Goal: Information Seeking & Learning: Check status

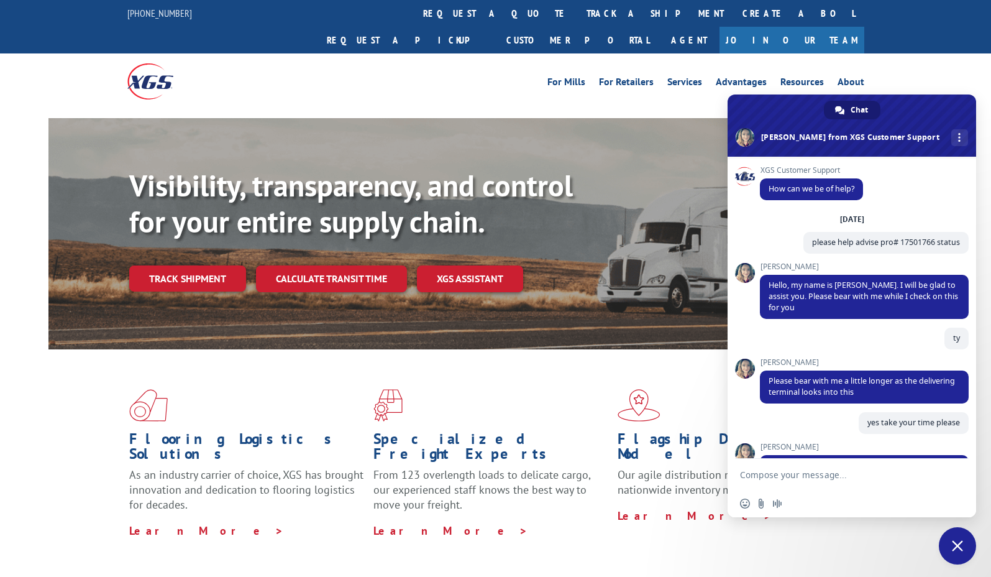
scroll to position [942, 0]
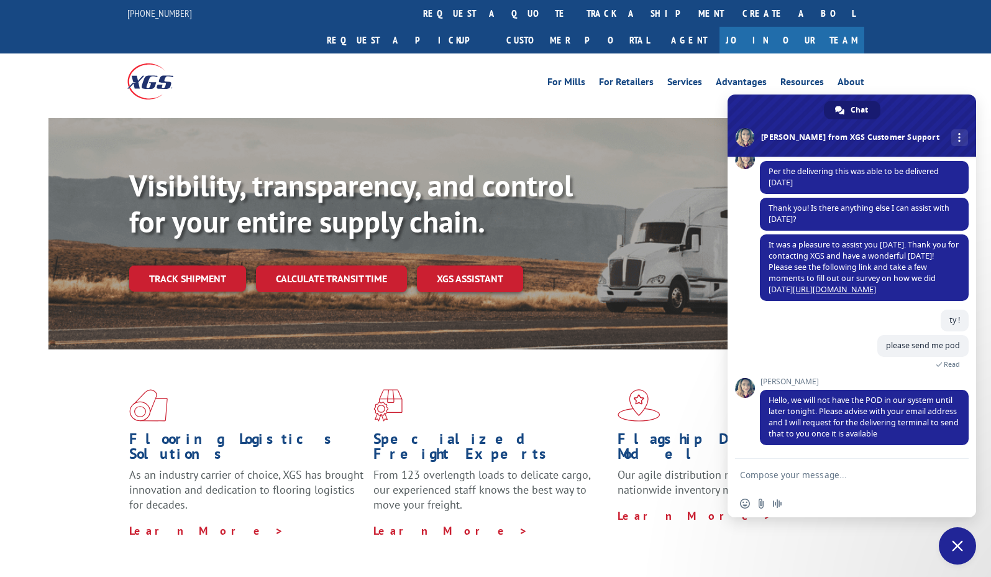
drag, startPoint x: 175, startPoint y: 244, endPoint x: 521, endPoint y: 294, distance: 349.1
click at [175, 265] on link "Track shipment" at bounding box center [187, 278] width 117 height 26
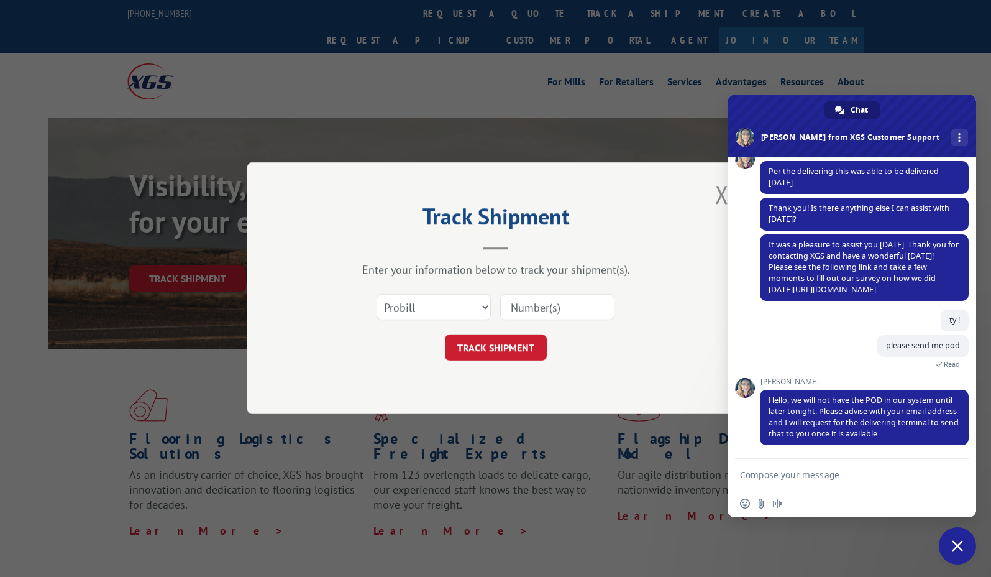
click at [522, 303] on input at bounding box center [557, 308] width 114 height 26
paste input "17496985"
type input "17496985"
click at [502, 346] on button "TRACK SHIPMENT" at bounding box center [496, 348] width 102 height 26
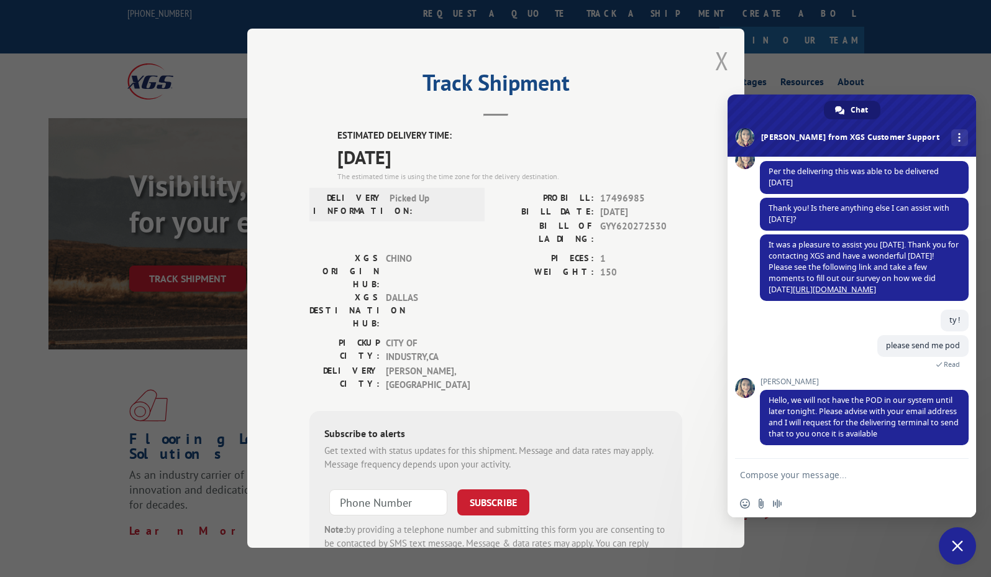
drag, startPoint x: 737, startPoint y: 62, endPoint x: 727, endPoint y: 62, distance: 9.9
click at [736, 62] on div "Track Shipment ESTIMATED DELIVERY TIME: [DATE] The estimated time is using the …" at bounding box center [495, 288] width 497 height 519
click at [720, 62] on button "Close modal" at bounding box center [722, 60] width 14 height 33
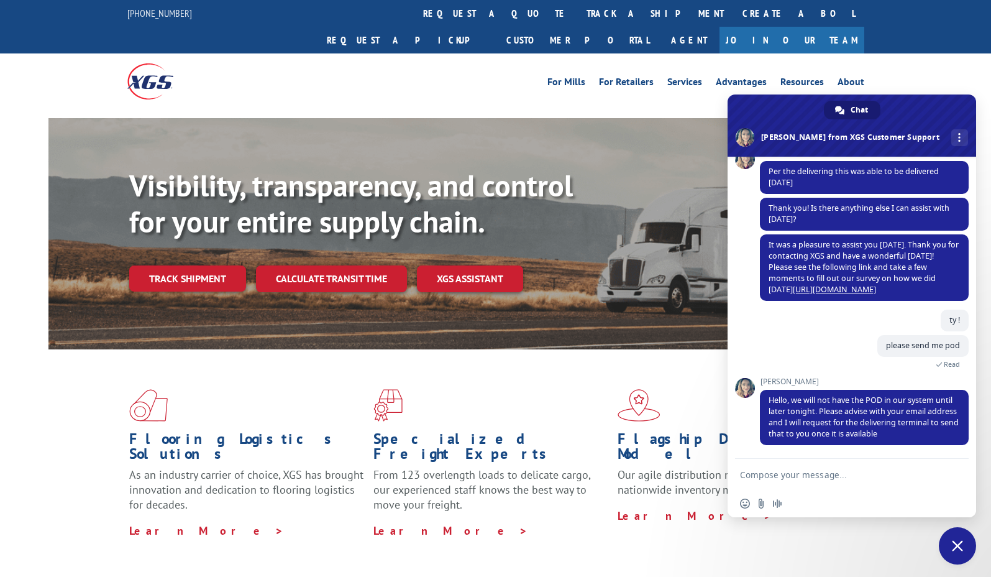
click at [176, 265] on link "Track shipment" at bounding box center [187, 278] width 117 height 26
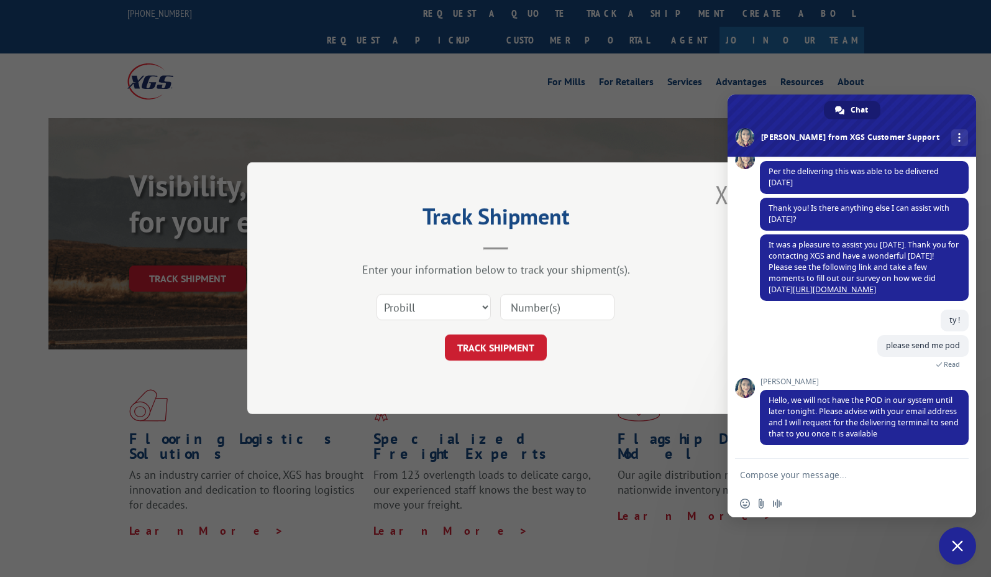
click at [559, 309] on input at bounding box center [557, 308] width 114 height 26
click at [493, 340] on button "TRACK SHIPMENT" at bounding box center [496, 348] width 102 height 26
paste input "17501766"
type input "17501766"
click at [495, 340] on button "TRACK SHIPMENT" at bounding box center [496, 348] width 102 height 26
